Goal: Task Accomplishment & Management: Manage account settings

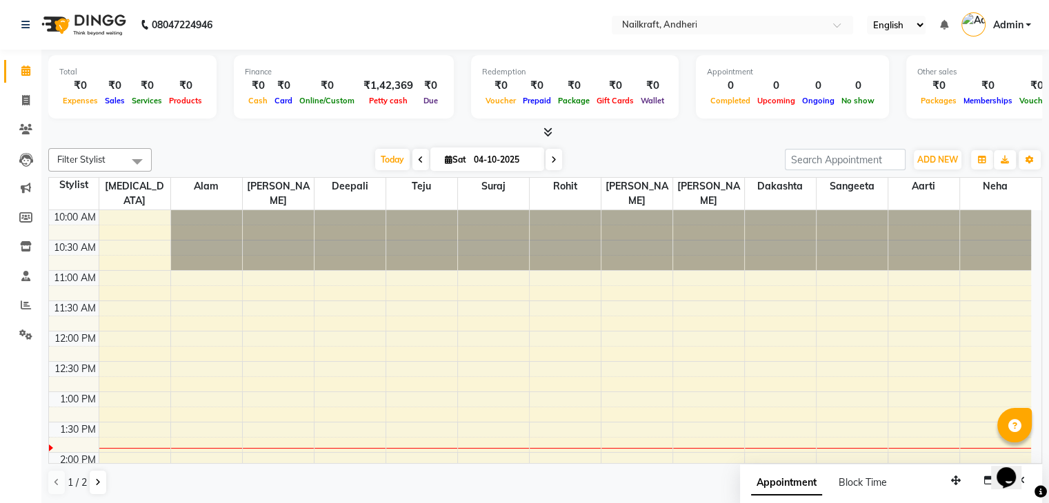
scroll to position [359, 0]
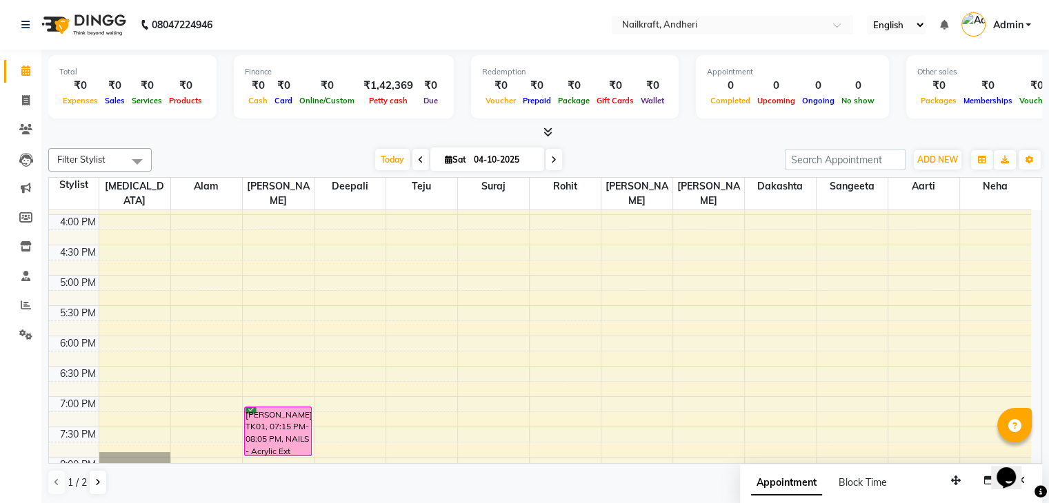
click at [655, 130] on div at bounding box center [545, 133] width 994 height 14
click at [554, 157] on span at bounding box center [554, 159] width 17 height 21
type input "05-10-2025"
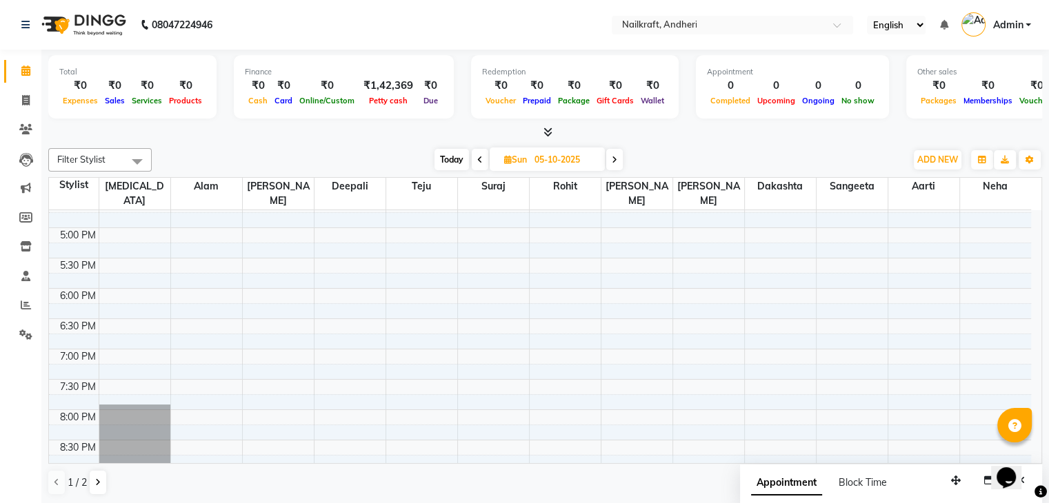
scroll to position [434, 0]
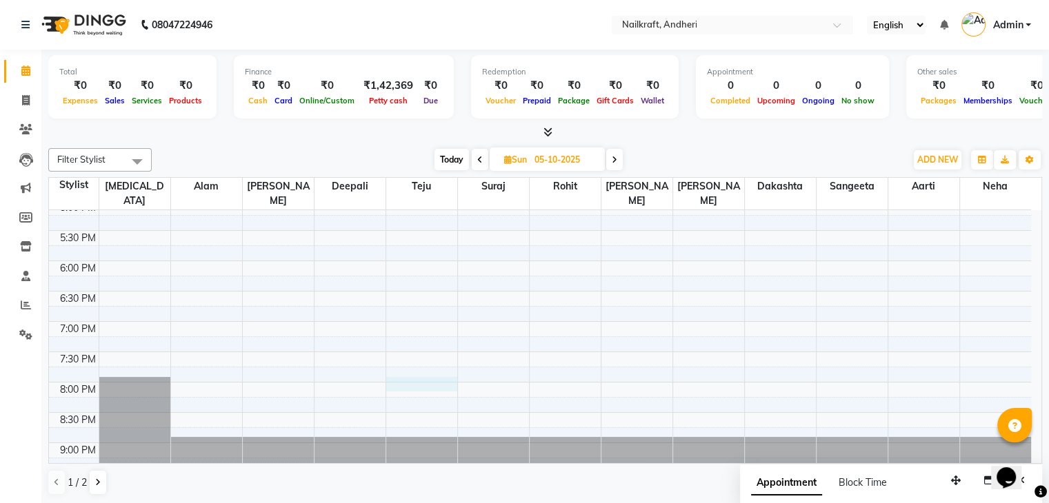
click at [408, 361] on div "10:00 AM 10:30 AM 11:00 AM 11:30 AM 12:00 PM 12:30 PM 1:00 PM 1:30 PM 2:00 PM 2…" at bounding box center [540, 140] width 982 height 728
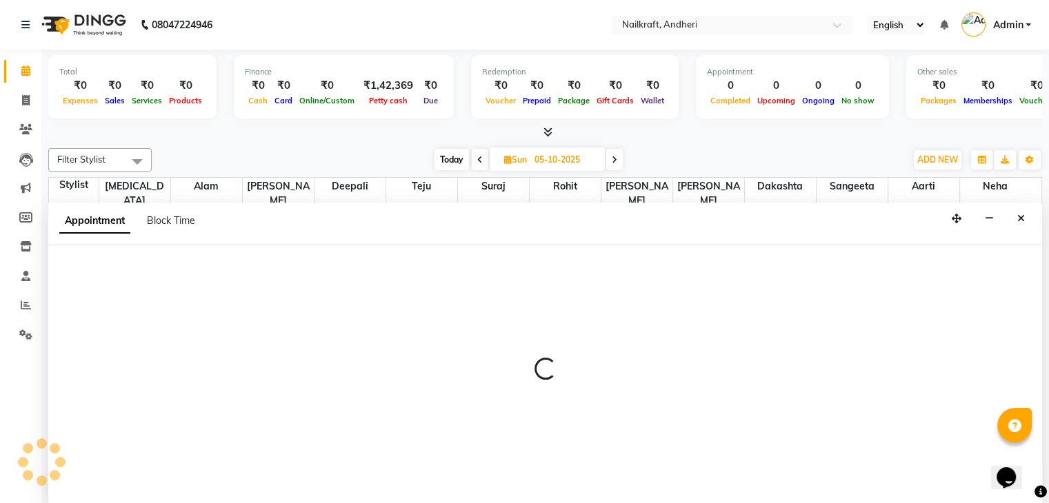
scroll to position [1, 0]
select select "88169"
select select "tentative"
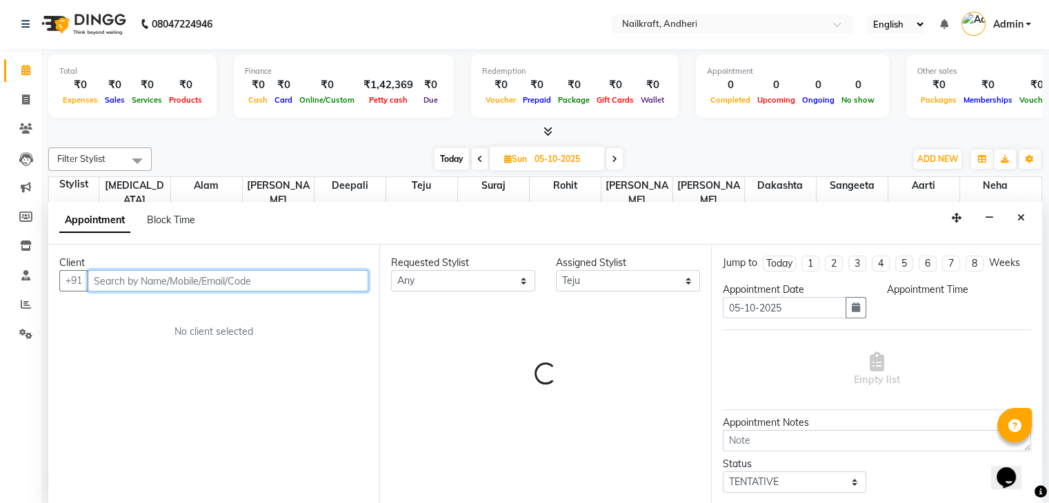
select select "1200"
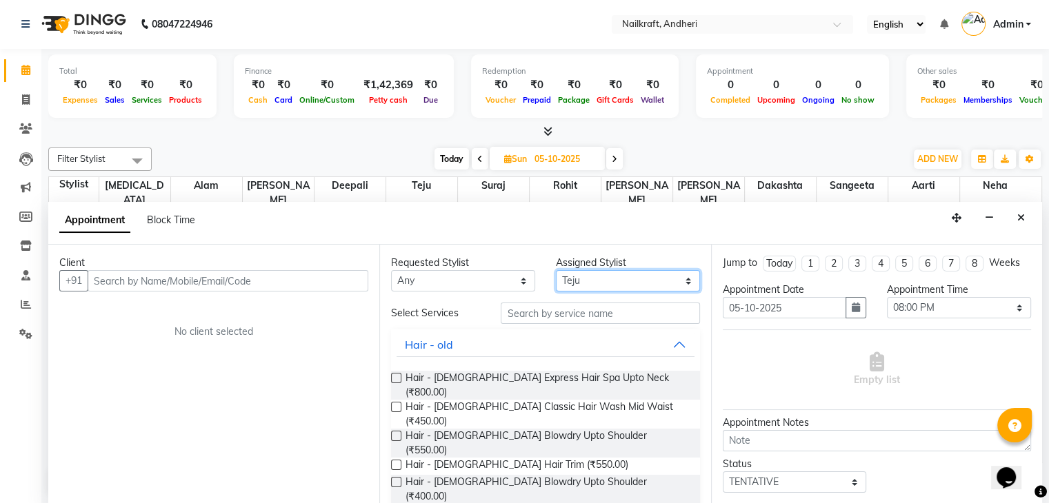
click at [604, 279] on select "Select [PERSON_NAME] [PERSON_NAME] [PERSON_NAME] [MEDICAL_DATA][PERSON_NAME] [P…" at bounding box center [628, 280] width 144 height 21
click at [556, 270] on select "Select [PERSON_NAME] [PERSON_NAME] [PERSON_NAME] [MEDICAL_DATA][PERSON_NAME] [P…" at bounding box center [628, 280] width 144 height 21
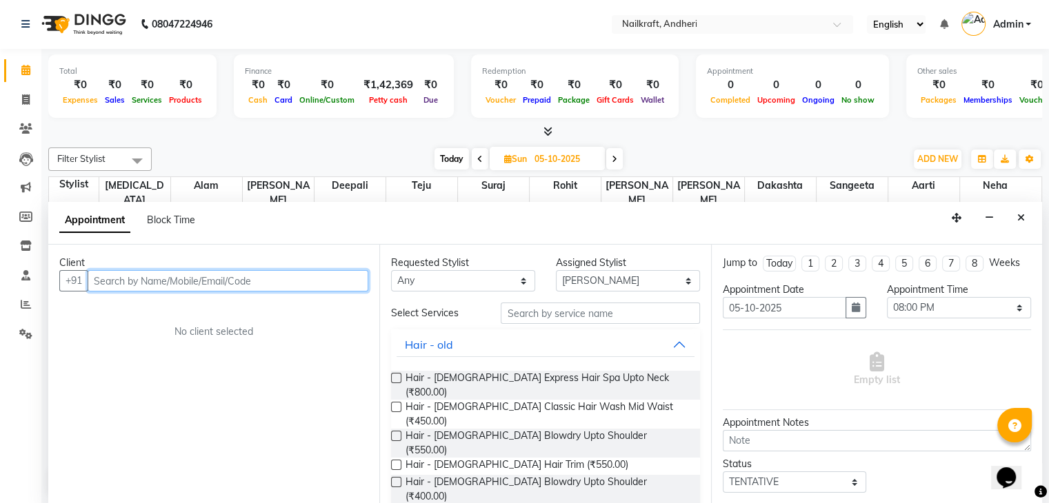
click at [228, 270] on input "text" at bounding box center [228, 280] width 281 height 21
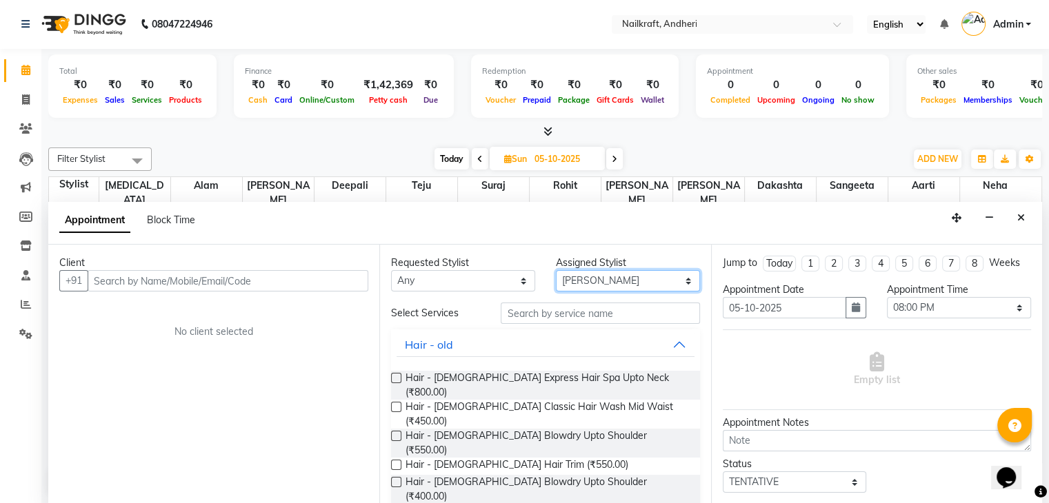
click at [601, 273] on select "Select [PERSON_NAME] [PERSON_NAME] [PERSON_NAME] [MEDICAL_DATA][PERSON_NAME] [P…" at bounding box center [628, 280] width 144 height 21
select select "88727"
click at [556, 270] on select "Select [PERSON_NAME] [PERSON_NAME] [PERSON_NAME] [MEDICAL_DATA][PERSON_NAME] [P…" at bounding box center [628, 280] width 144 height 21
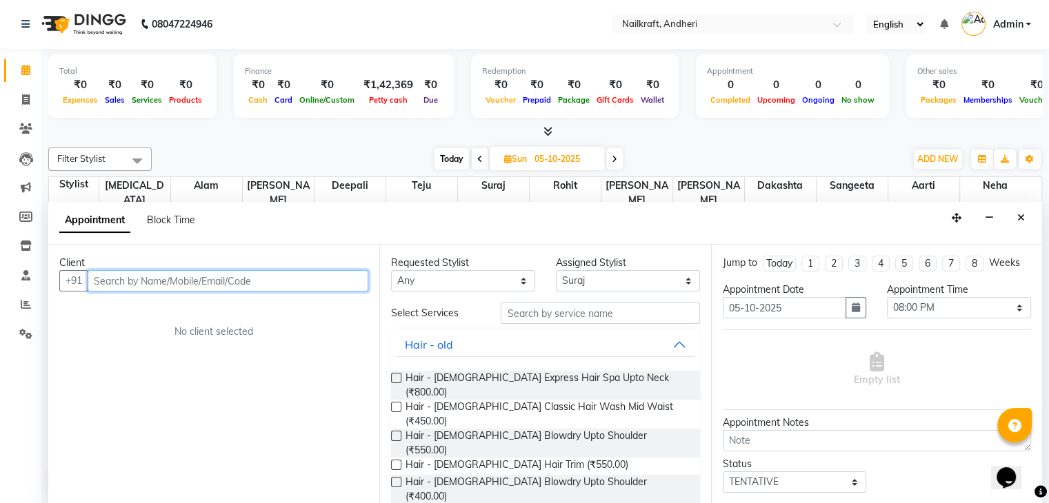
click at [331, 287] on input "text" at bounding box center [228, 280] width 281 height 21
type input "9372352536"
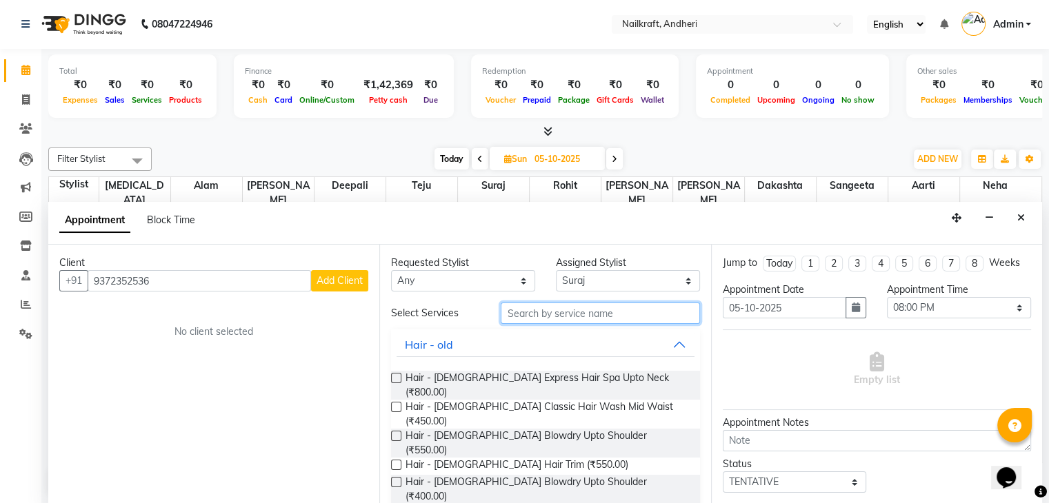
click at [579, 321] on input "text" at bounding box center [600, 313] width 199 height 21
type input "hair"
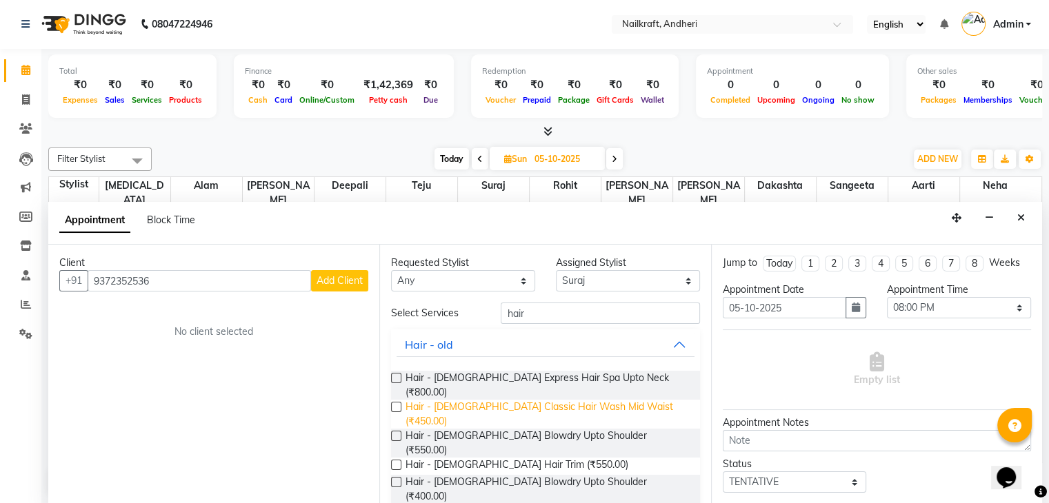
click at [537, 400] on span "Hair - [DEMOGRAPHIC_DATA] Classic Hair Wash Mid Waist (₹450.00)" at bounding box center [547, 414] width 283 height 29
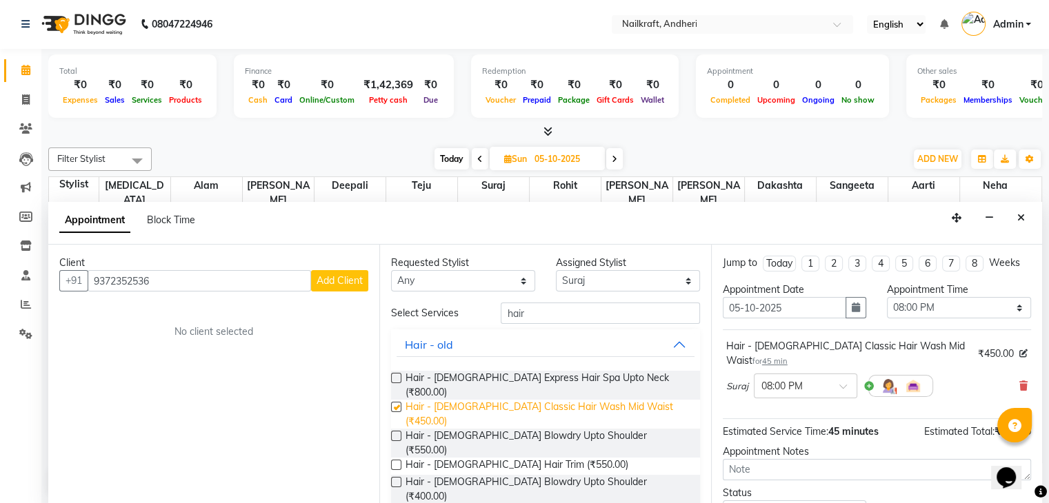
checkbox input "false"
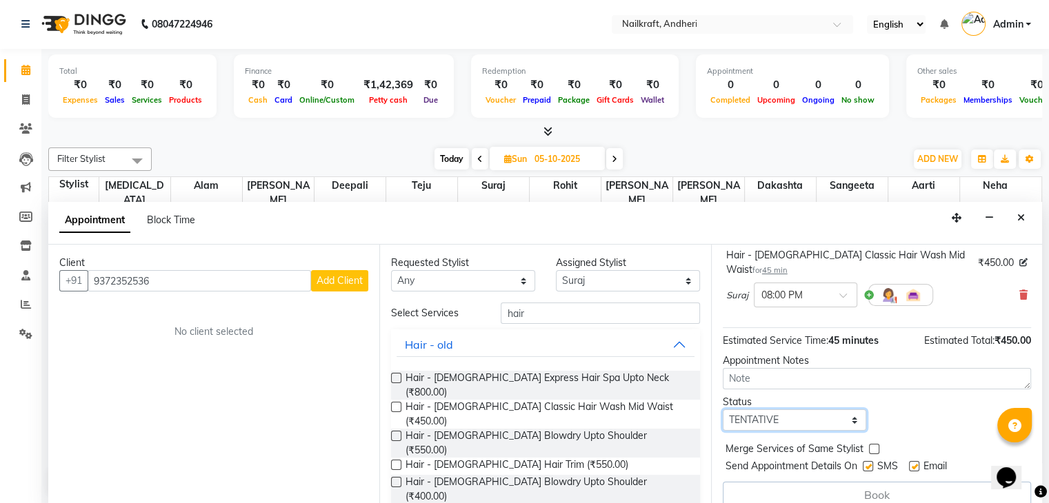
click at [810, 410] on select "Select TENTATIVE CONFIRM UPCOMING" at bounding box center [795, 420] width 144 height 21
select select "confirm booking"
click at [723, 410] on select "Select TENTATIVE CONFIRM UPCOMING" at bounding box center [795, 420] width 144 height 21
click at [459, 377] on span "Hair - [DEMOGRAPHIC_DATA] Express Hair Spa Upto Neck (₹800.00)" at bounding box center [547, 385] width 283 height 29
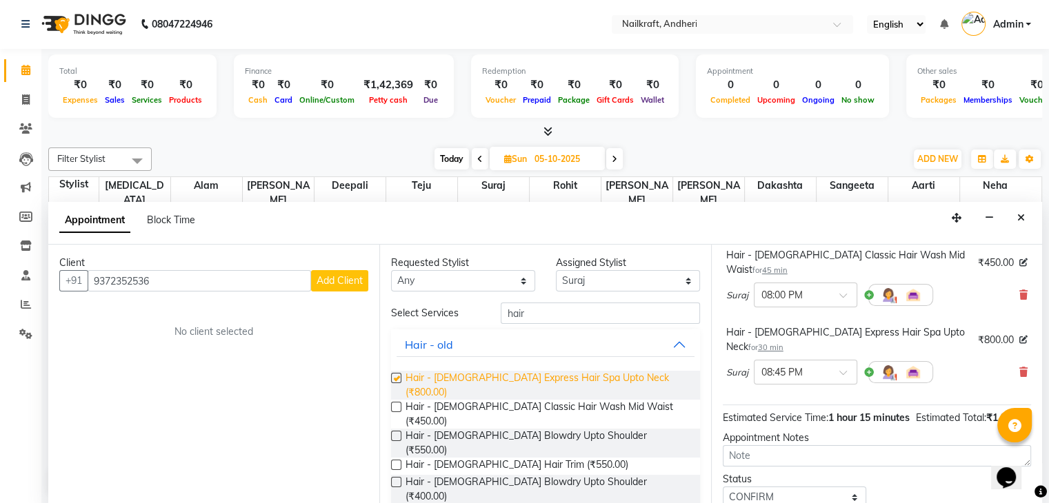
checkbox input "false"
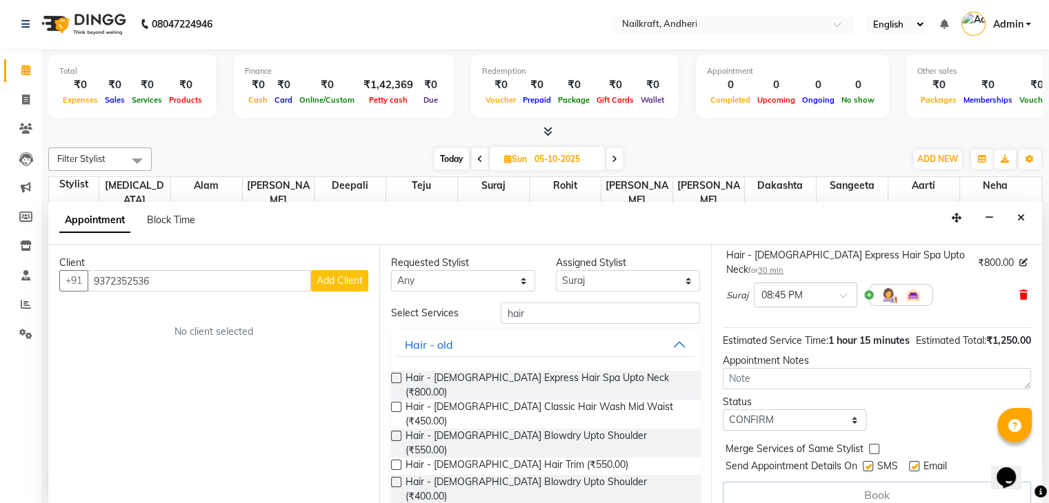
click at [1019, 288] on span at bounding box center [1023, 295] width 8 height 14
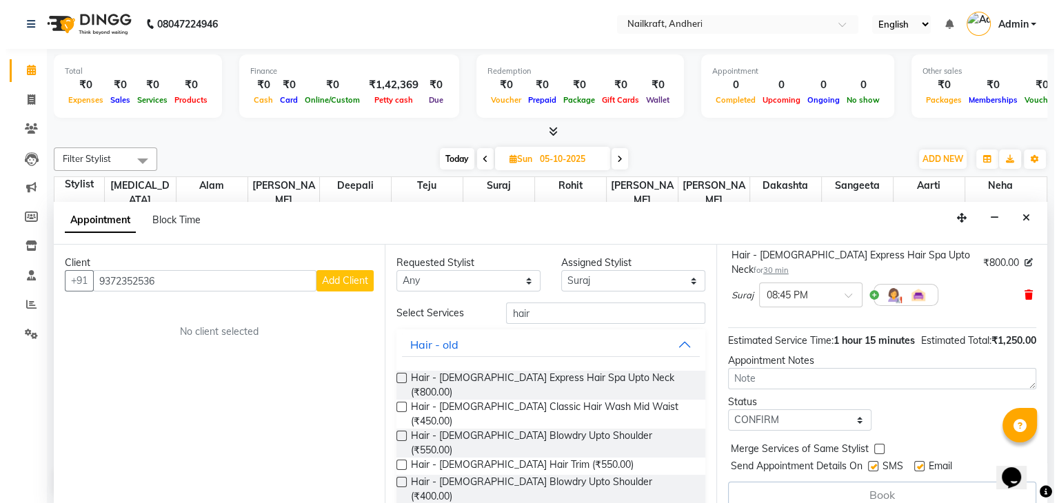
scroll to position [91, 0]
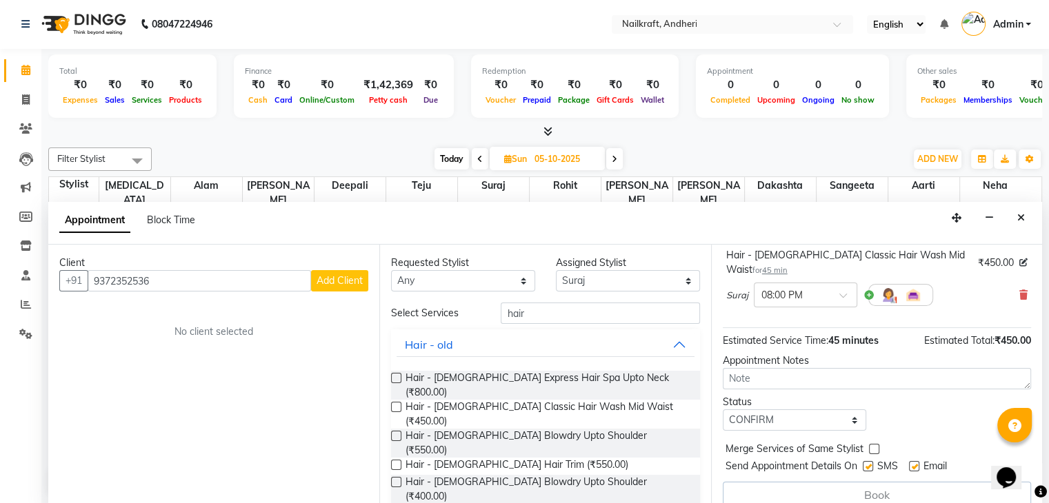
click at [894, 411] on div "Status Select TENTATIVE CONFIRM UPCOMING" at bounding box center [876, 413] width 329 height 36
click at [336, 285] on span "Add Client" at bounding box center [340, 280] width 46 height 12
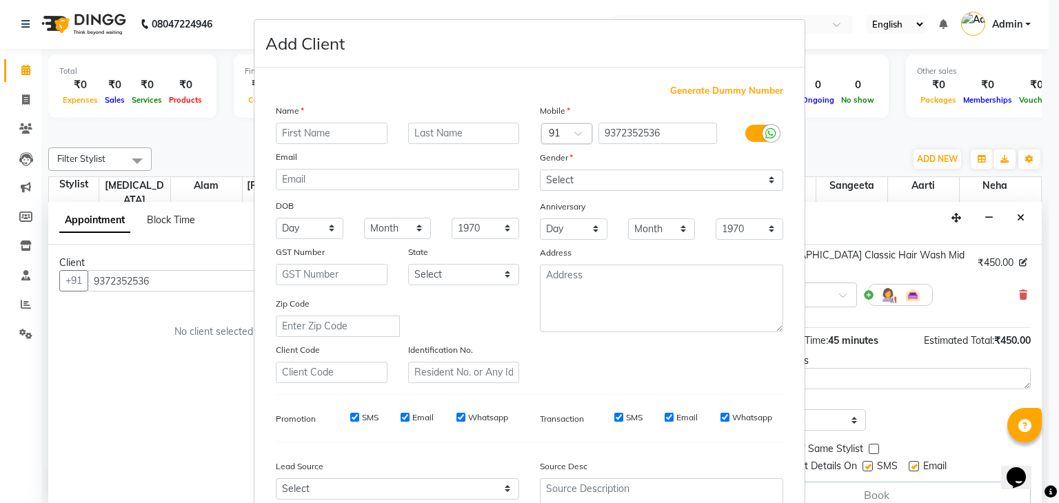
drag, startPoint x: 1046, startPoint y: 312, endPoint x: 1054, endPoint y: 478, distance: 165.7
click at [1048, 478] on ngb-modal-window "Add Client Generate Dummy Number Name Email DOB Day 01 02 03 04 05 06 07 08 09 …" at bounding box center [529, 251] width 1059 height 503
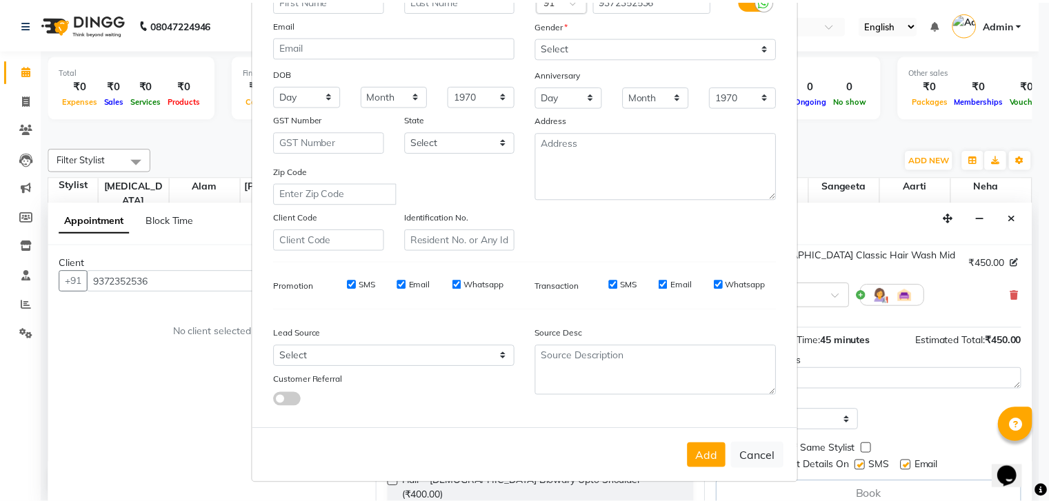
scroll to position [140, 0]
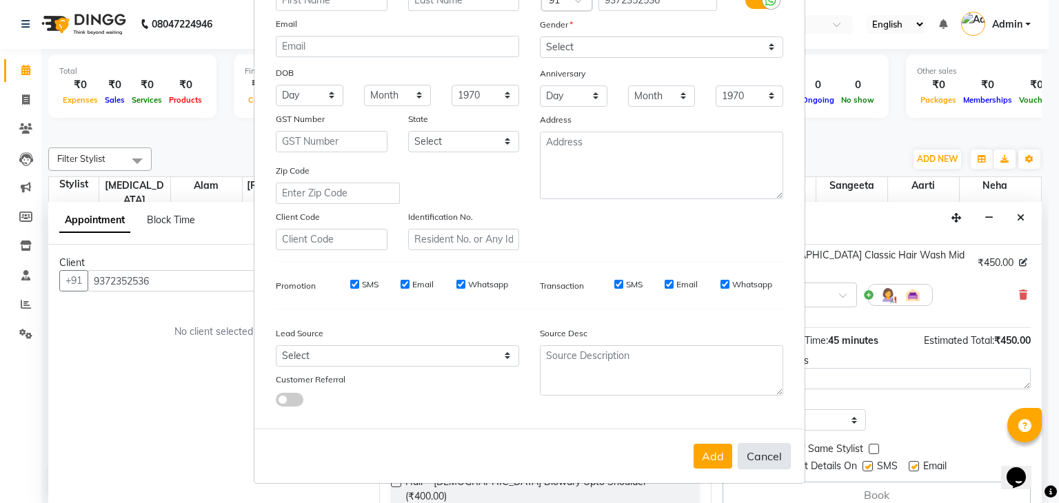
click at [767, 456] on button "Cancel" at bounding box center [764, 456] width 53 height 26
select select
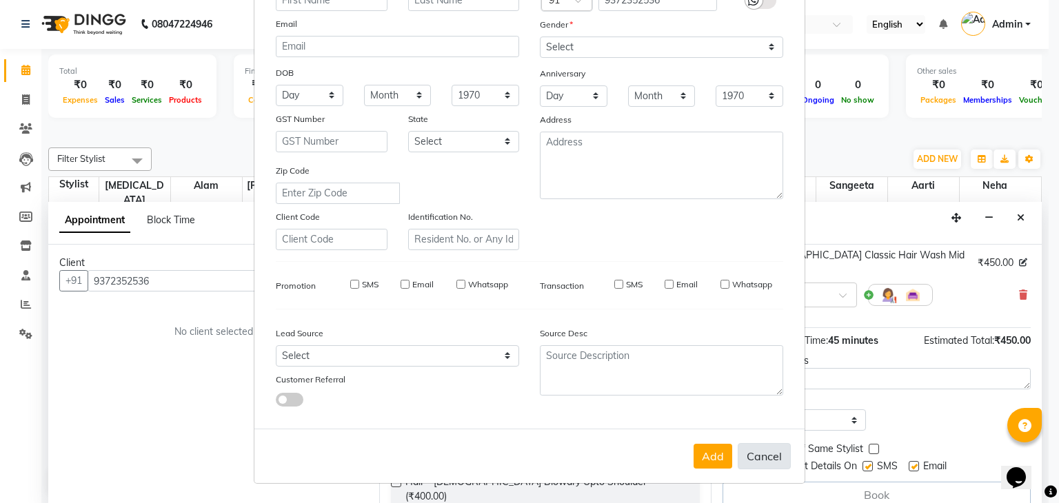
select select
checkbox input "false"
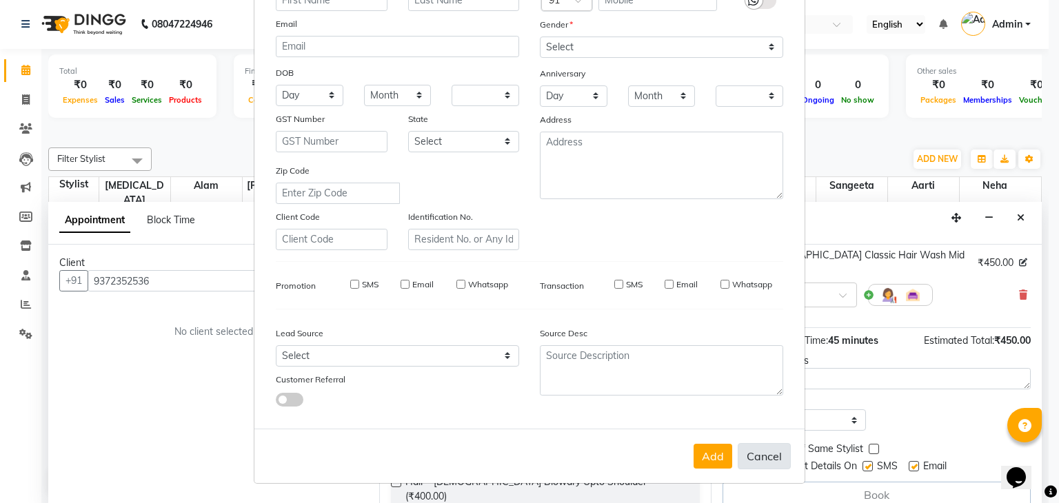
checkbox input "false"
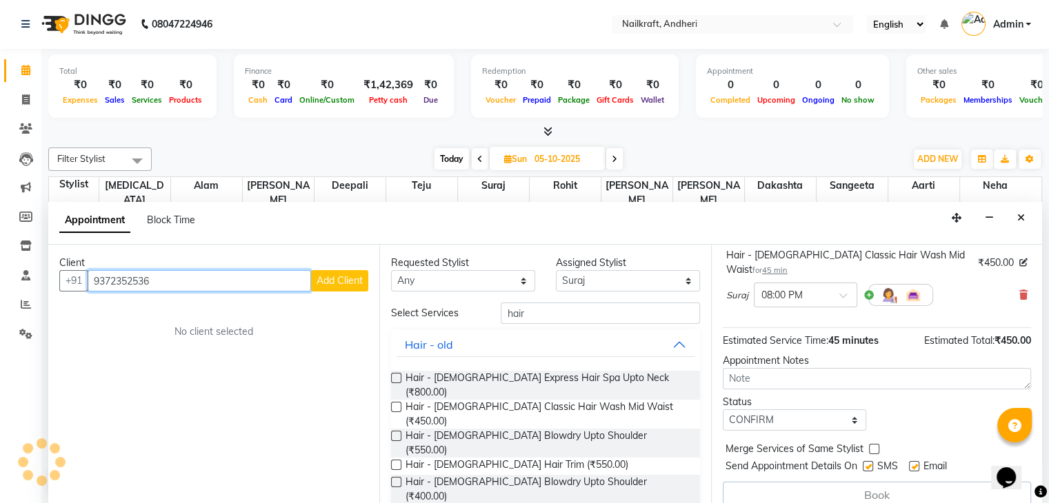
click at [205, 274] on input "9372352536" at bounding box center [199, 280] width 223 height 21
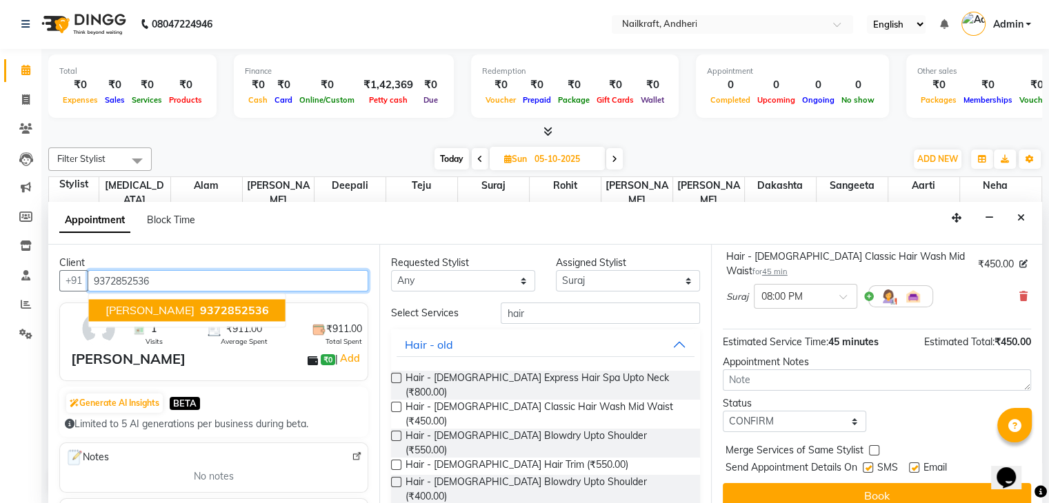
click at [212, 314] on span "9372852536" at bounding box center [234, 311] width 69 height 14
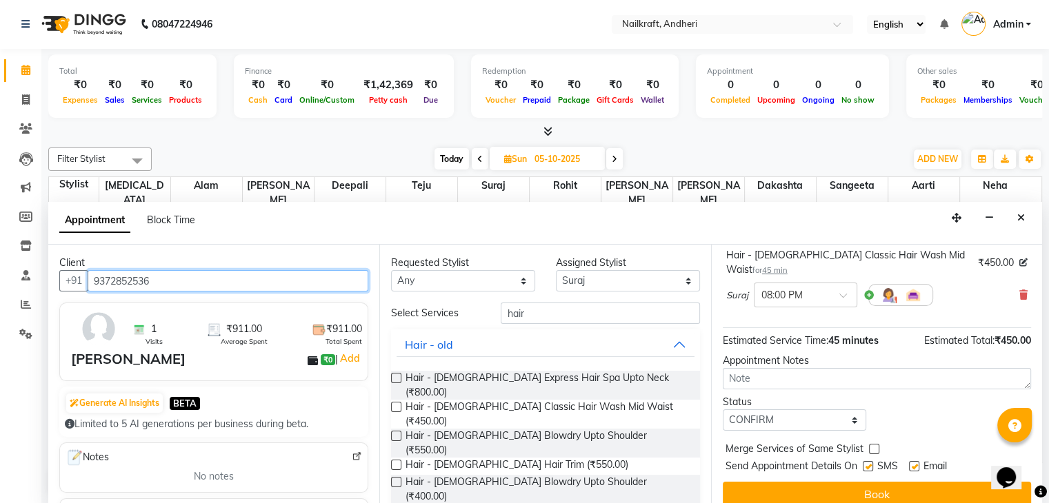
scroll to position [90, 0]
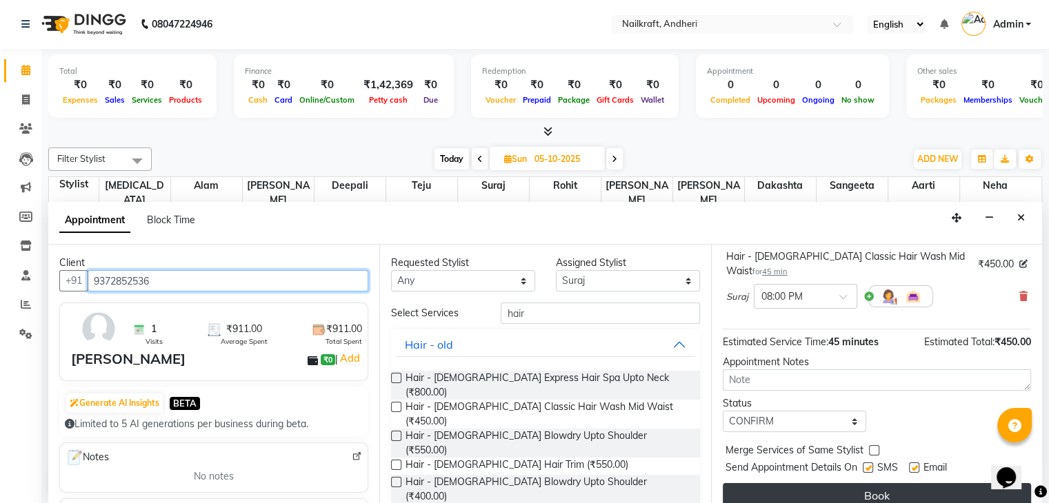
type input "9372852536"
click at [839, 483] on button "Book" at bounding box center [877, 495] width 308 height 25
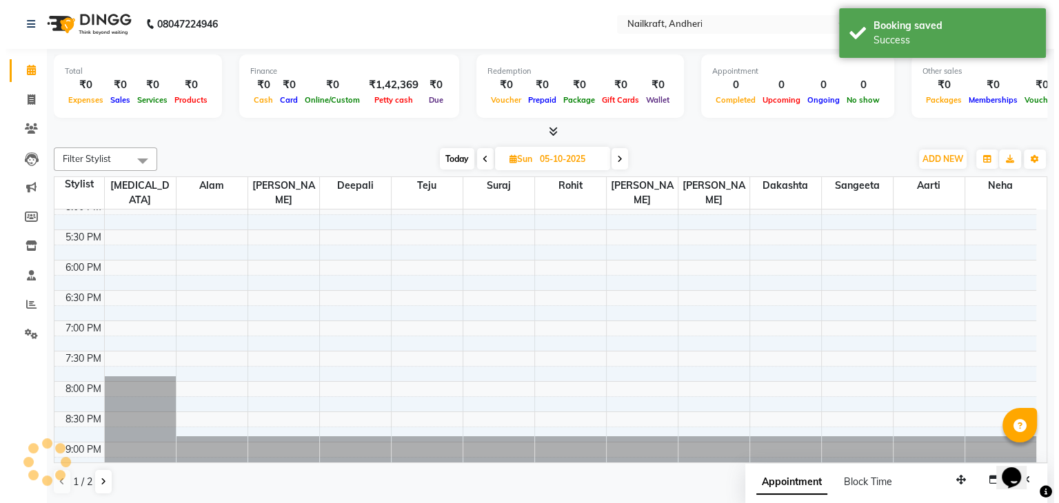
scroll to position [0, 0]
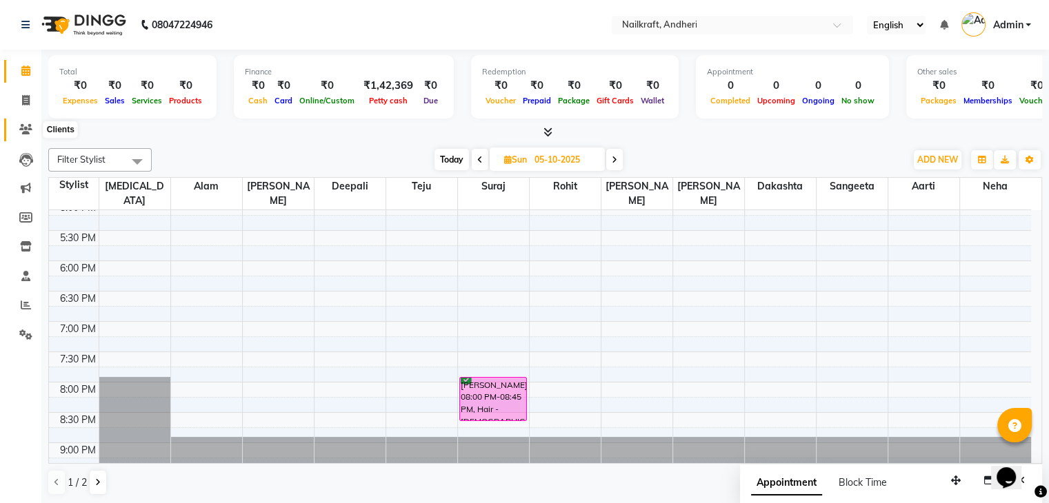
click at [22, 131] on icon at bounding box center [25, 129] width 13 height 10
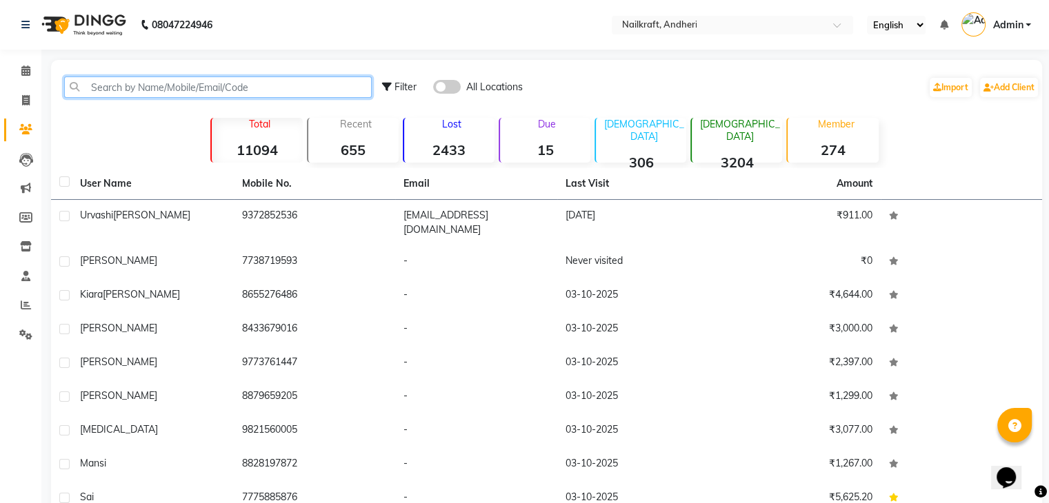
click at [146, 84] on input "text" at bounding box center [218, 87] width 308 height 21
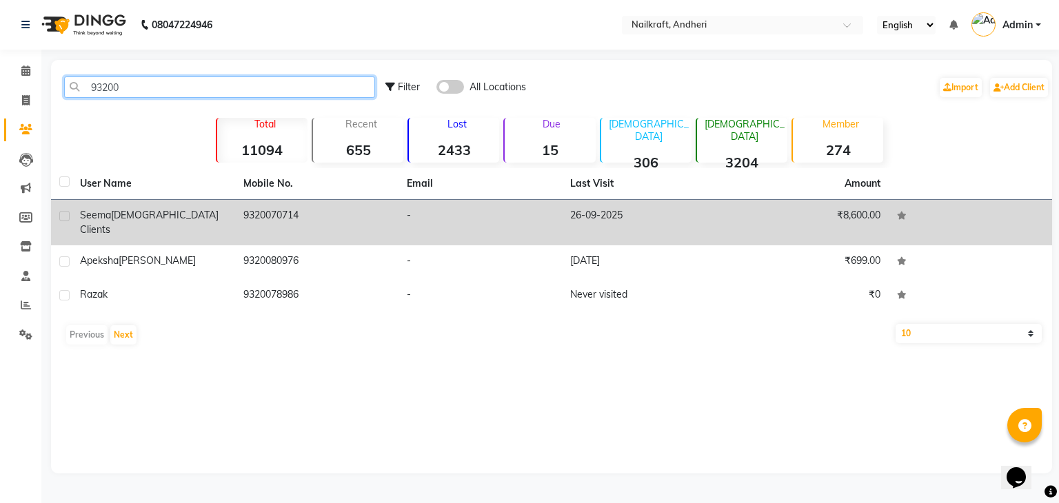
type input "93200"
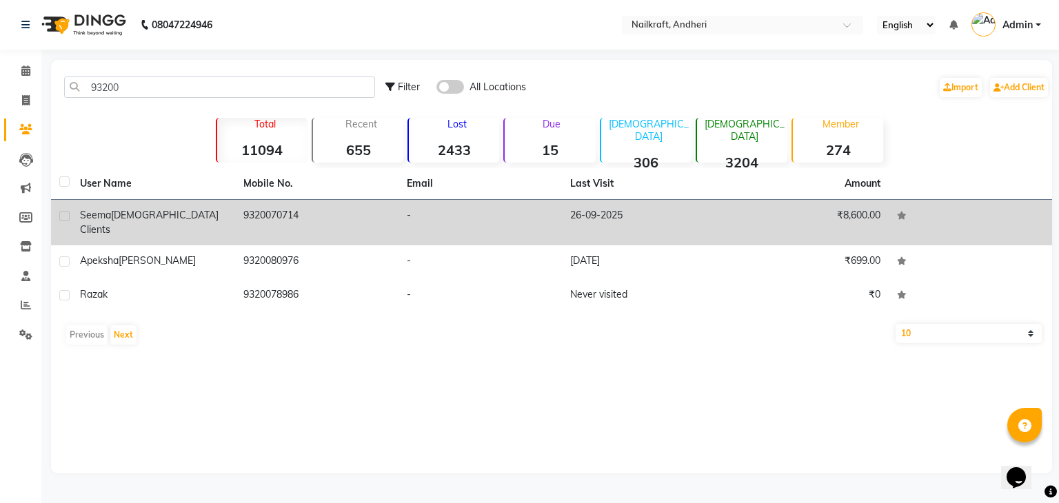
click at [268, 221] on td "9320070714" at bounding box center [316, 223] width 163 height 46
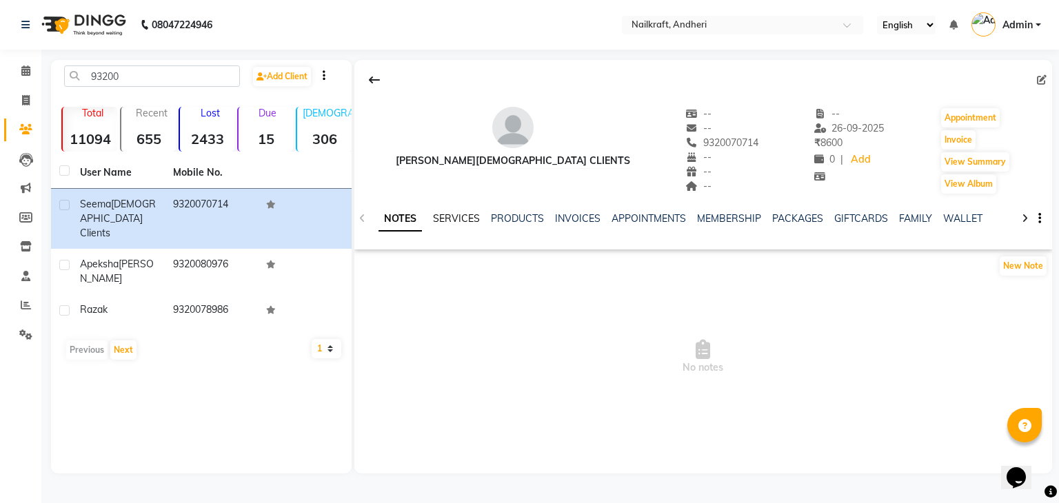
click at [455, 223] on link "SERVICES" at bounding box center [456, 218] width 47 height 12
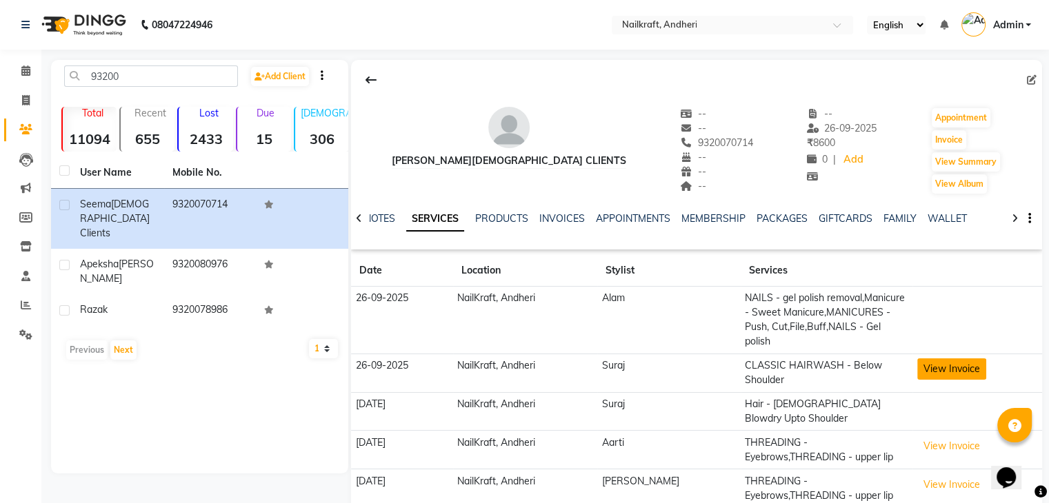
click at [967, 365] on button "View Invoice" at bounding box center [951, 369] width 69 height 21
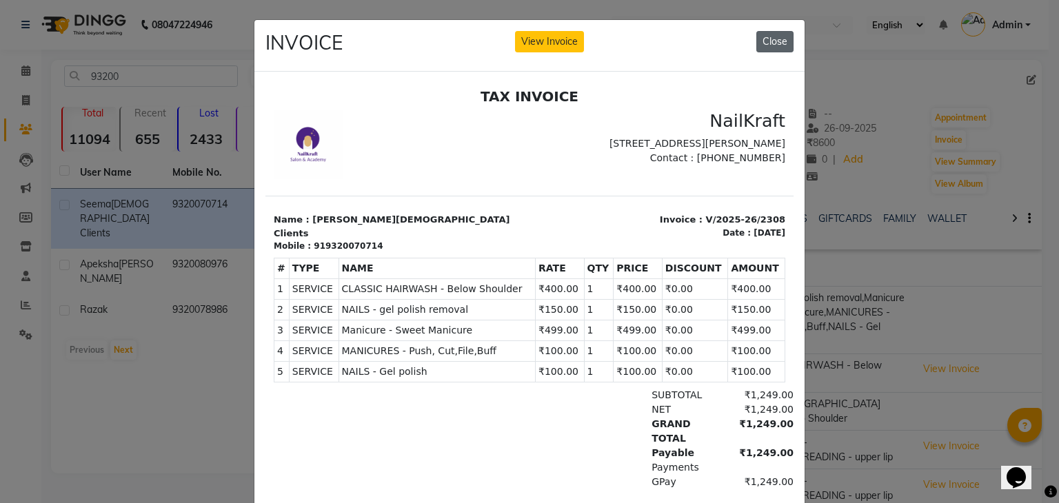
click at [779, 34] on button "Close" at bounding box center [775, 41] width 37 height 21
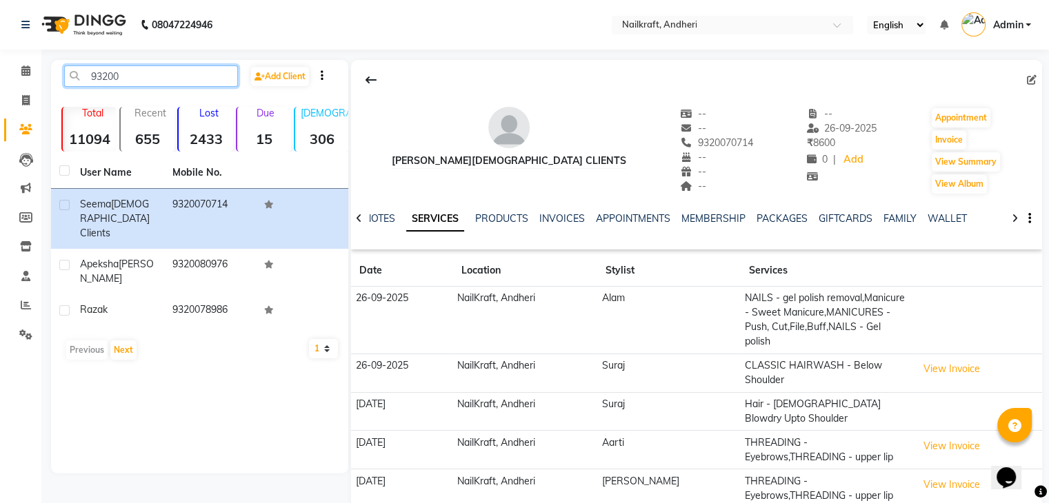
click at [201, 84] on input "93200" at bounding box center [151, 76] width 174 height 21
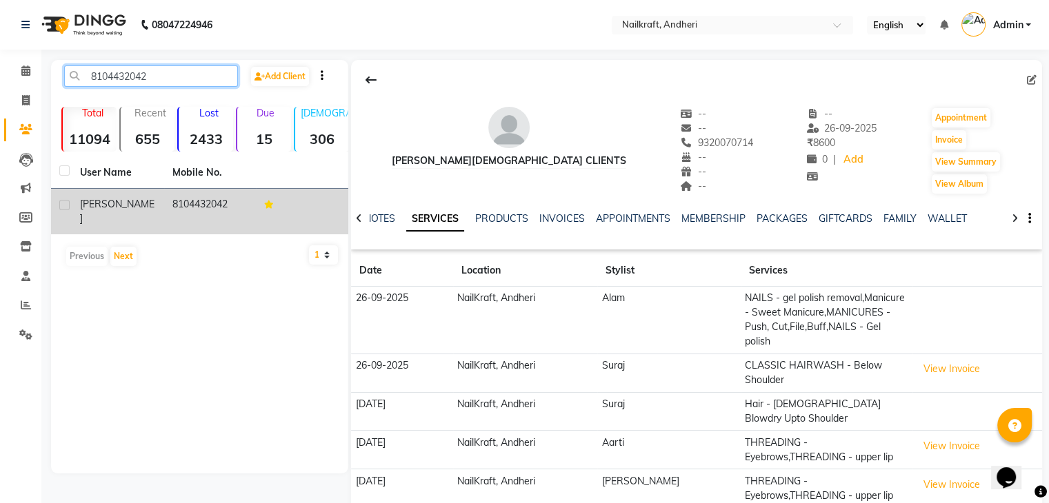
type input "8104432042"
click at [204, 210] on td "8104432042" at bounding box center [210, 212] width 92 height 46
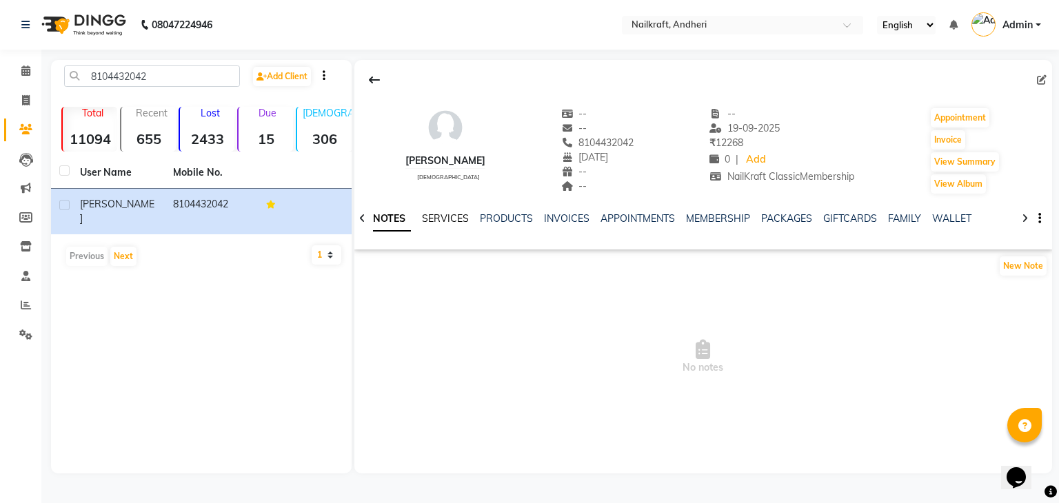
click at [447, 218] on link "SERVICES" at bounding box center [445, 218] width 47 height 12
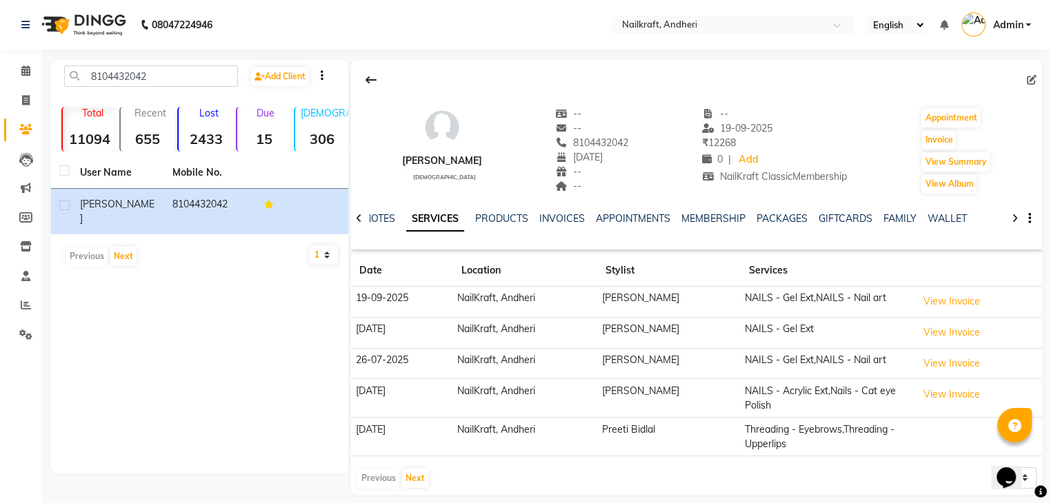
click at [741, 326] on td "NAILS - Gel Ext" at bounding box center [827, 332] width 172 height 31
click at [932, 336] on button "View Invoice" at bounding box center [951, 332] width 69 height 21
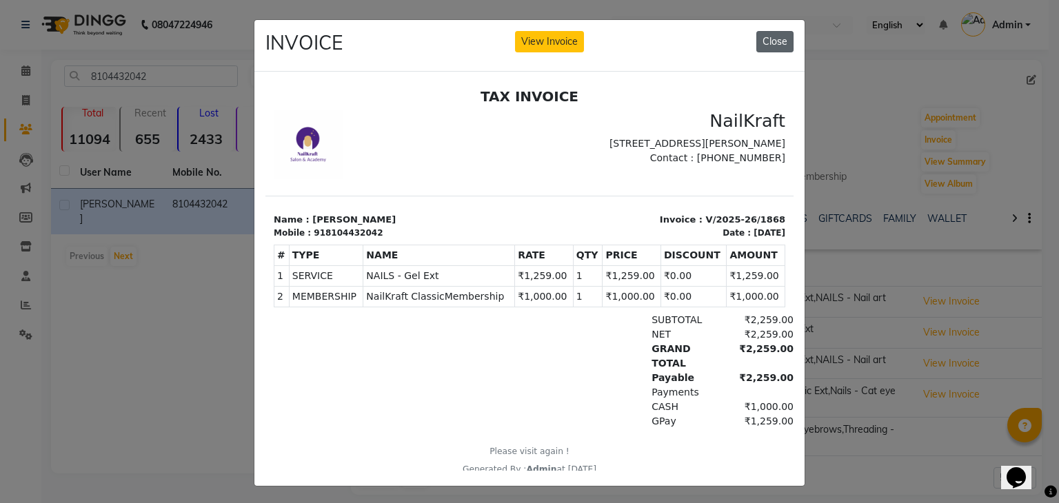
click at [774, 37] on button "Close" at bounding box center [775, 41] width 37 height 21
